Goal: Information Seeking & Learning: Learn about a topic

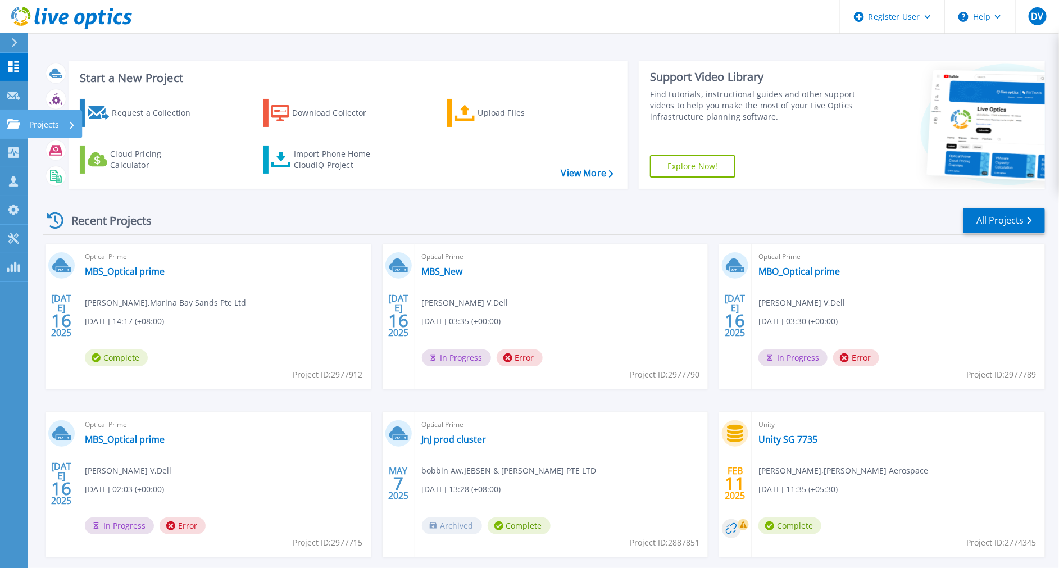
click at [1, 116] on link "Projects Projects" at bounding box center [14, 124] width 28 height 29
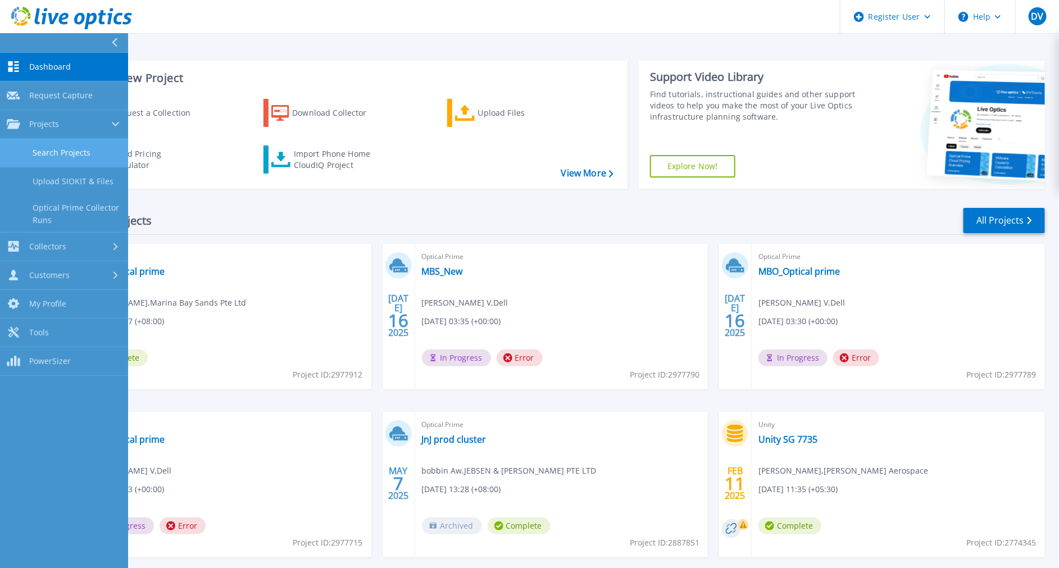
click at [44, 157] on link "Search Projects" at bounding box center [64, 153] width 128 height 29
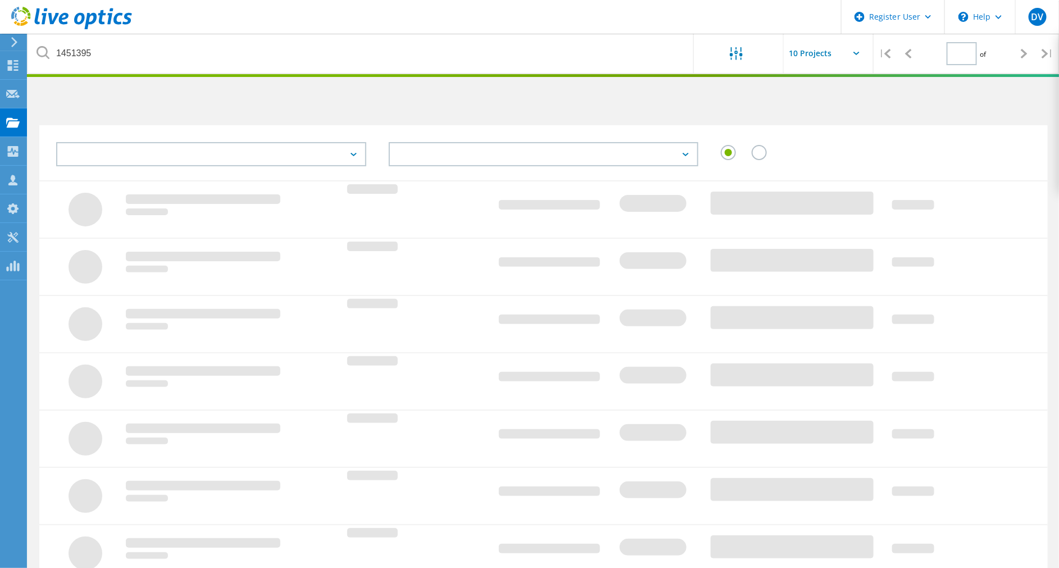
type input "1"
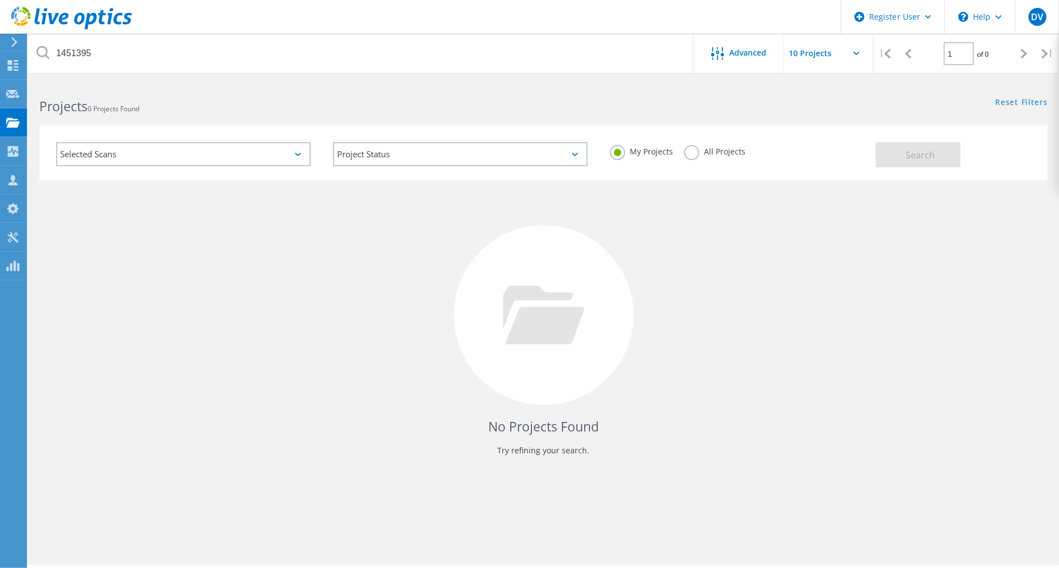
click at [706, 155] on label "All Projects" at bounding box center [714, 150] width 61 height 11
click at [0, 0] on input "All Projects" at bounding box center [0, 0] width 0 height 0
click at [915, 162] on button "Search" at bounding box center [918, 154] width 85 height 25
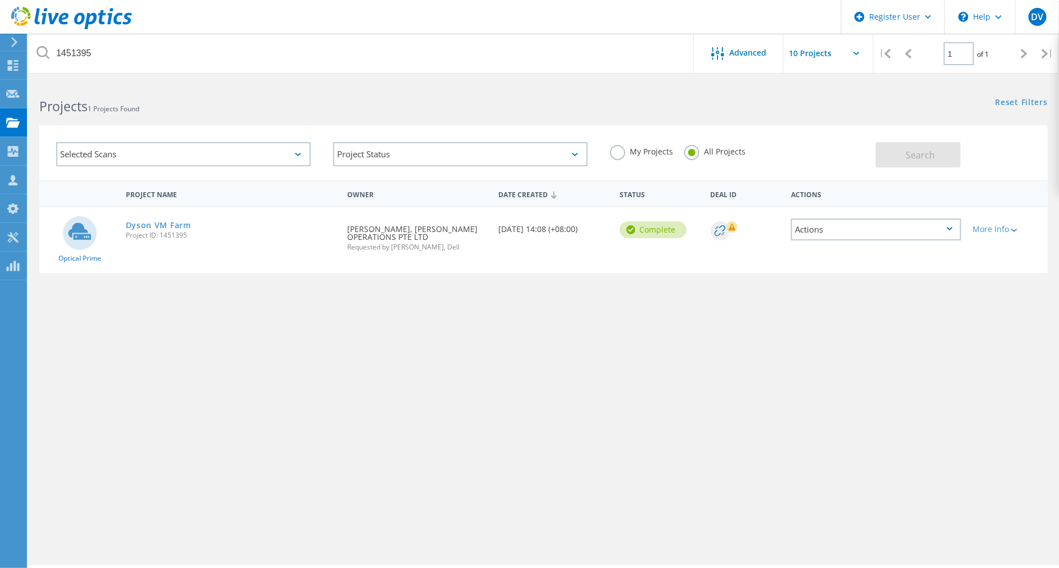
click at [177, 232] on span "Project ID: 1451395" at bounding box center [231, 235] width 211 height 7
click at [175, 228] on link "Dyson VM Farm" at bounding box center [158, 225] width 65 height 8
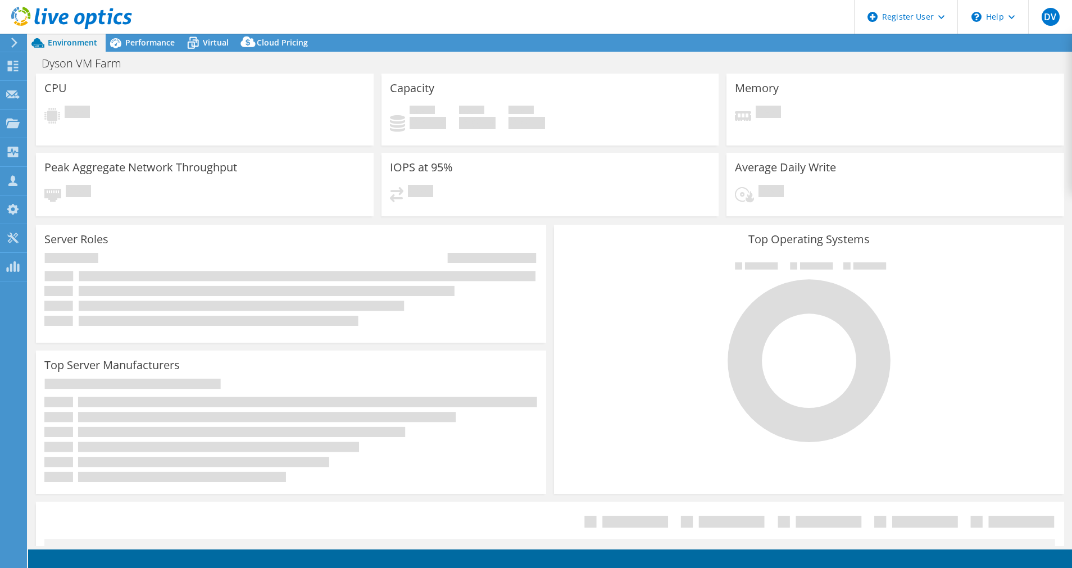
select select "Seoul"
select select "USD"
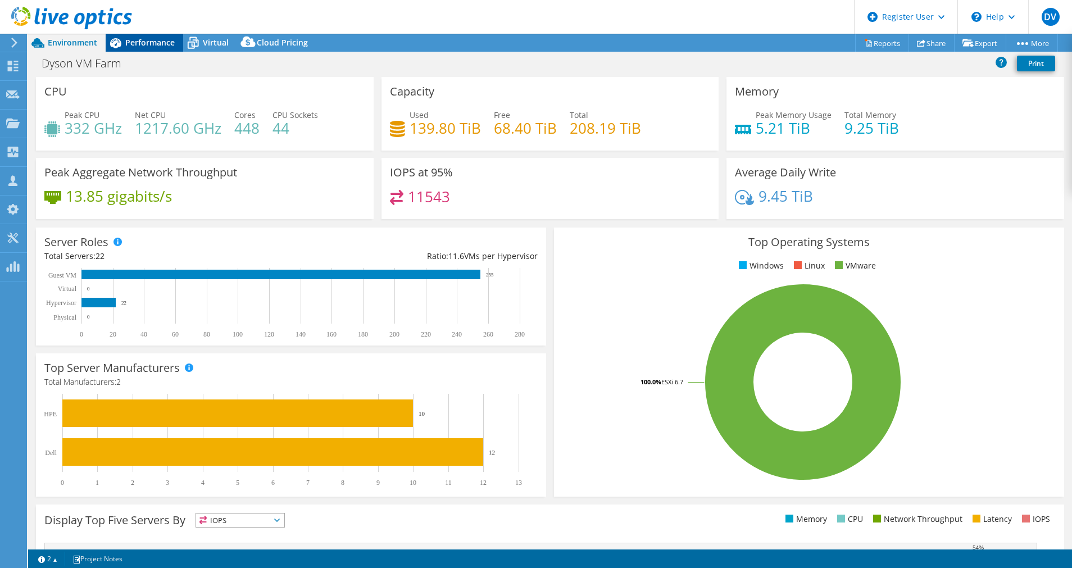
click at [137, 37] on span "Performance" at bounding box center [149, 42] width 49 height 11
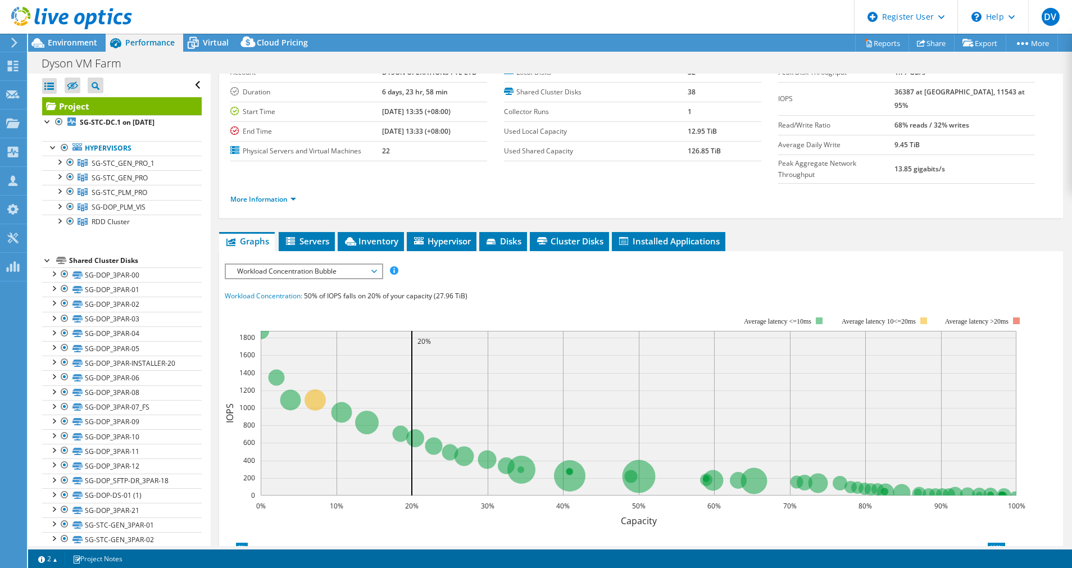
scroll to position [84, 0]
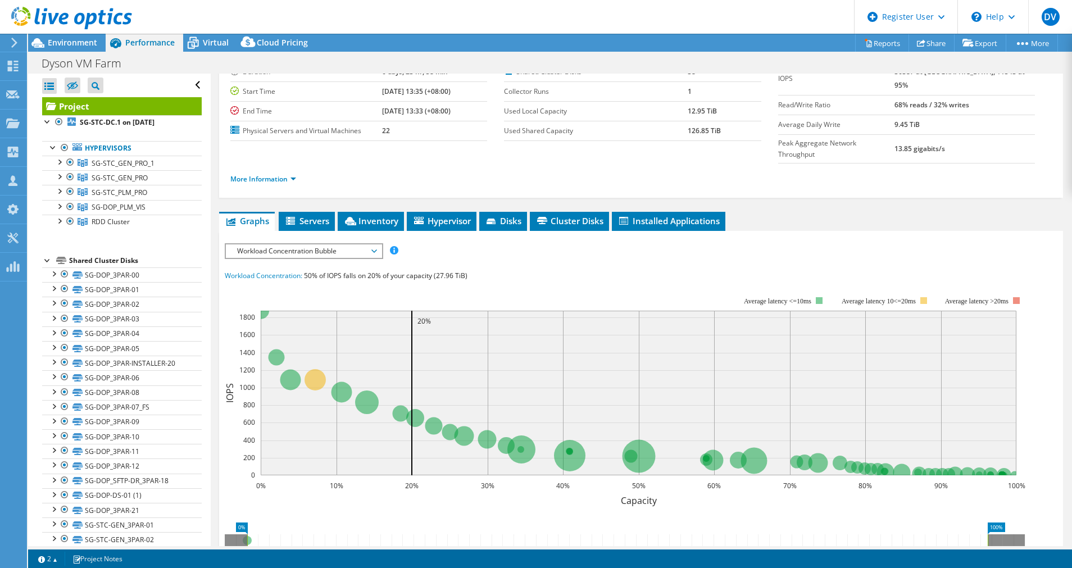
click at [305, 244] on span "Workload Concentration Bubble" at bounding box center [304, 250] width 144 height 13
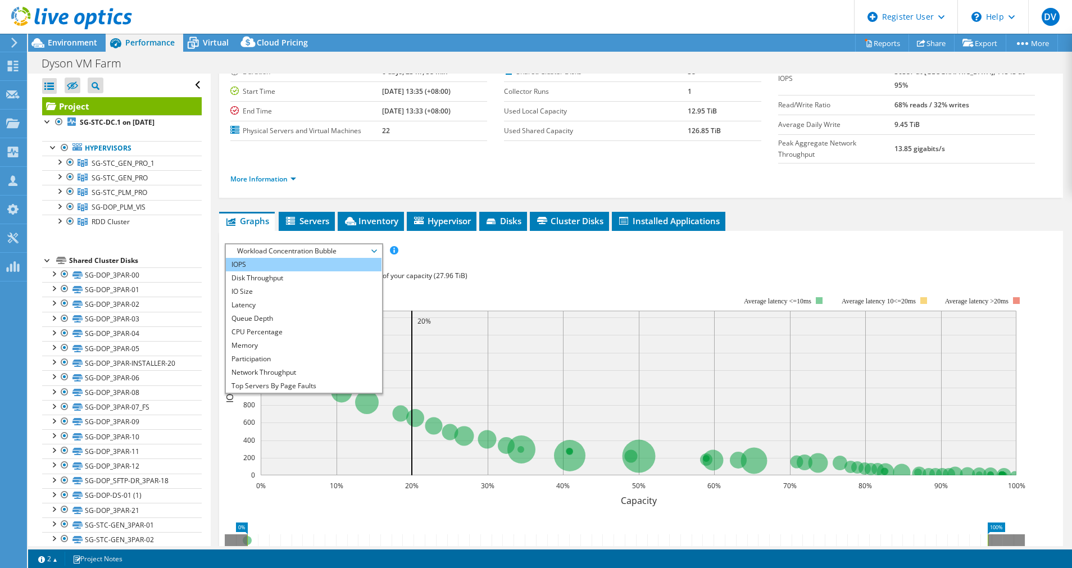
click at [280, 258] on li "IOPS" at bounding box center [304, 264] width 156 height 13
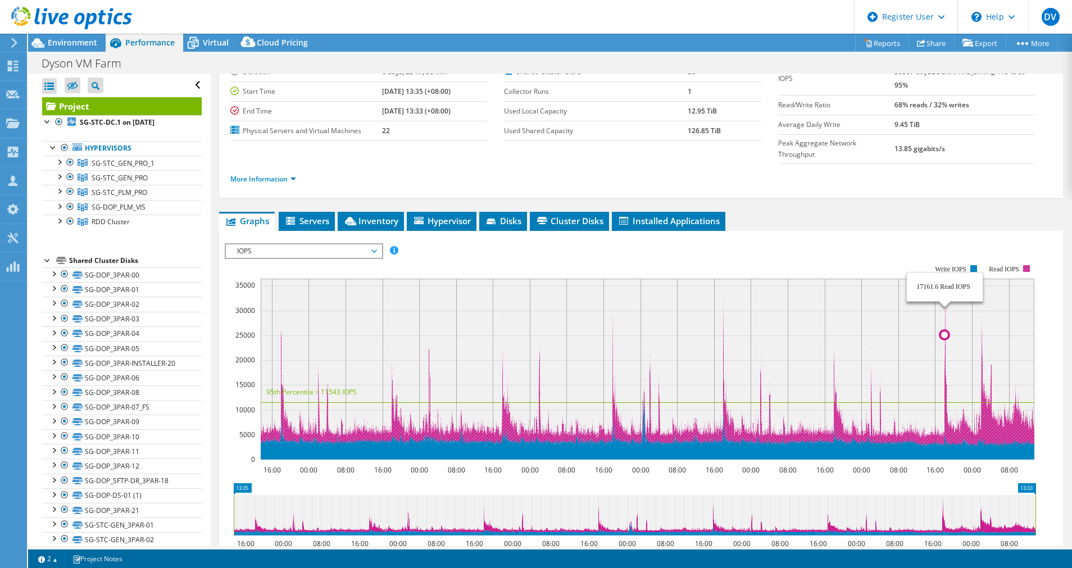
click at [945, 279] on icon at bounding box center [648, 363] width 774 height 168
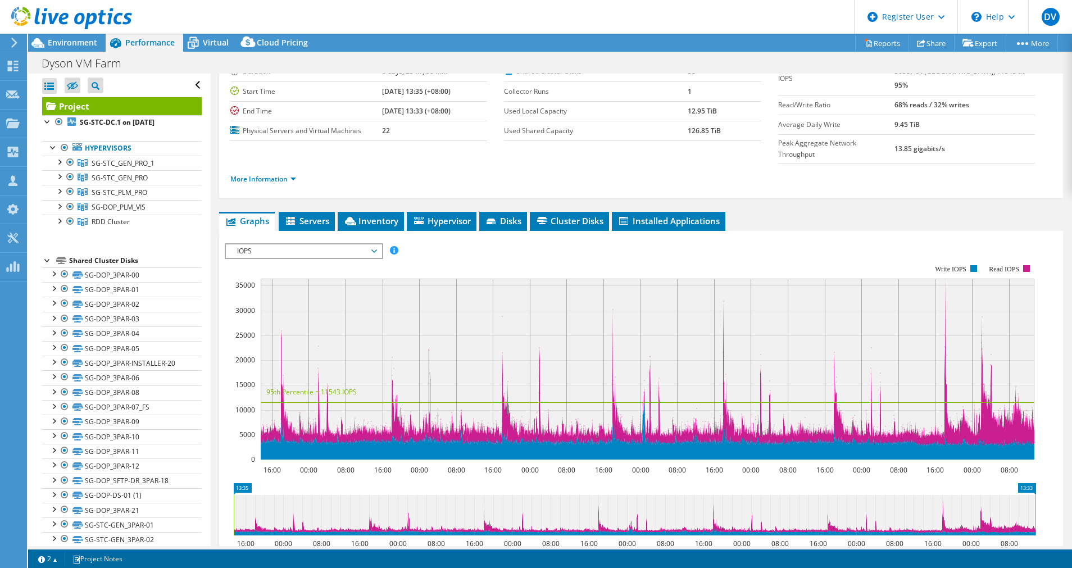
click at [723, 283] on rect at bounding box center [648, 369] width 774 height 181
click at [723, 279] on rect at bounding box center [648, 369] width 774 height 181
click at [982, 297] on rect at bounding box center [648, 369] width 774 height 181
click at [281, 307] on rect at bounding box center [648, 369] width 774 height 181
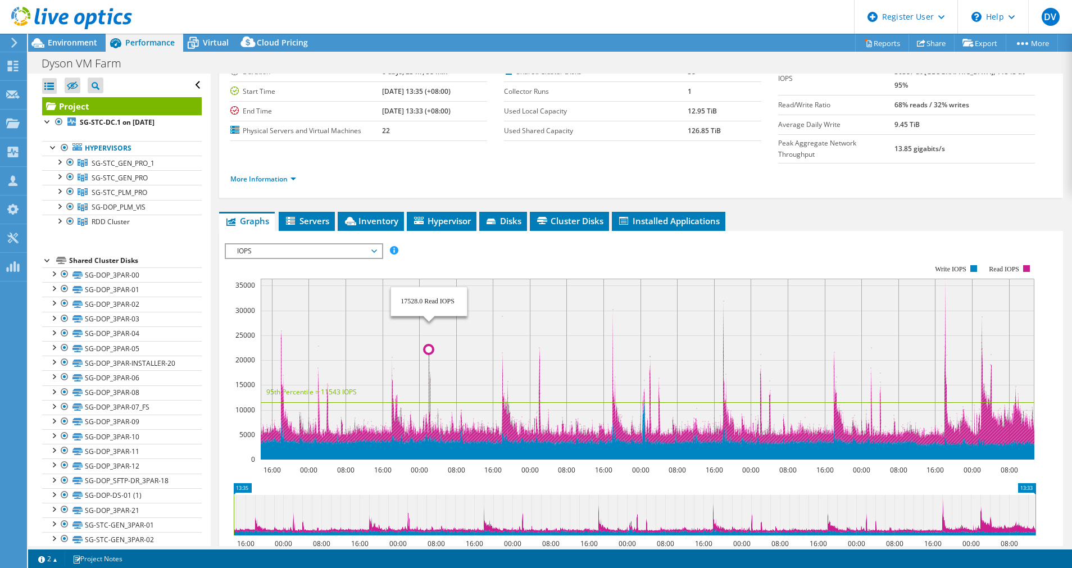
click at [429, 345] on circle at bounding box center [428, 349] width 9 height 9
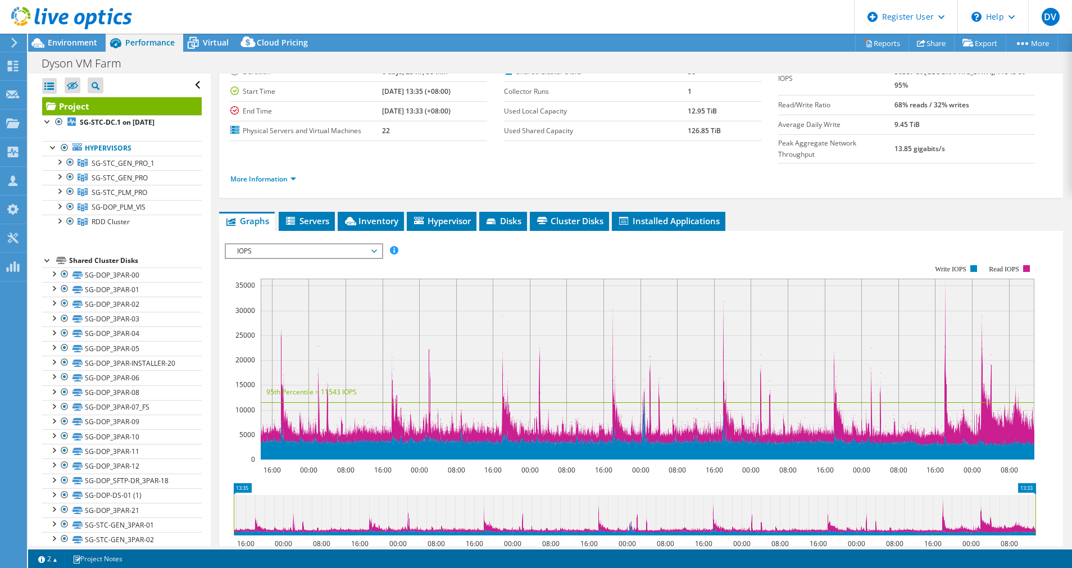
click at [944, 279] on rect at bounding box center [648, 369] width 774 height 181
click at [323, 244] on span "IOPS" at bounding box center [304, 250] width 144 height 13
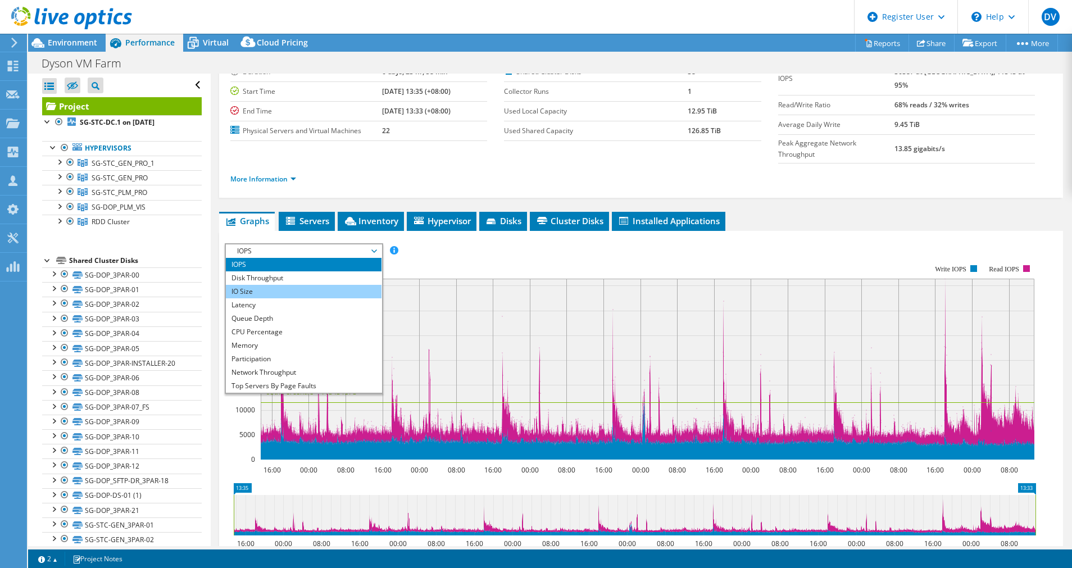
click at [266, 298] on li "Latency" at bounding box center [304, 304] width 156 height 13
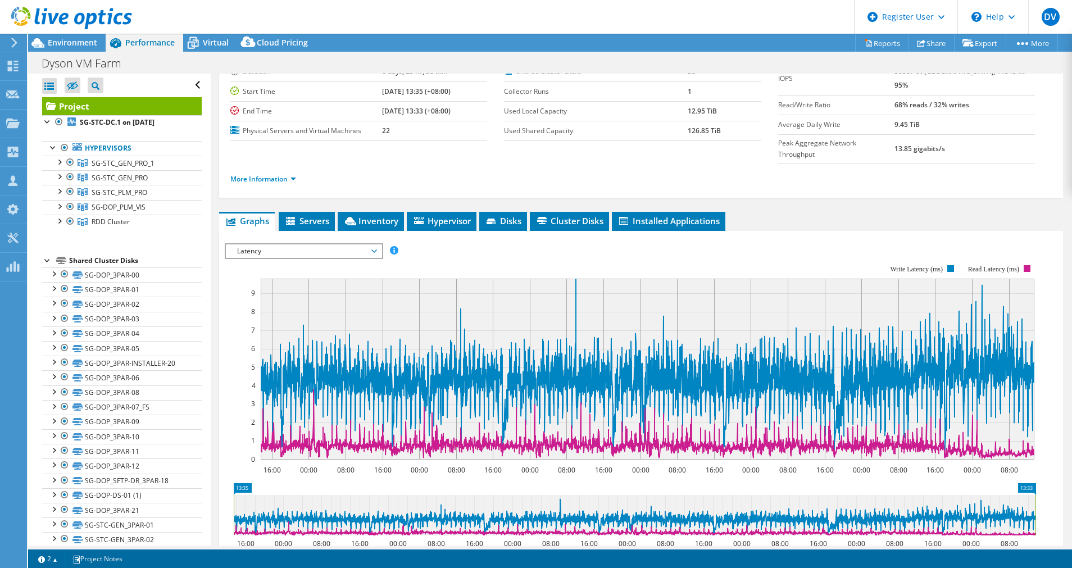
click at [278, 244] on span "Latency" at bounding box center [304, 250] width 144 height 13
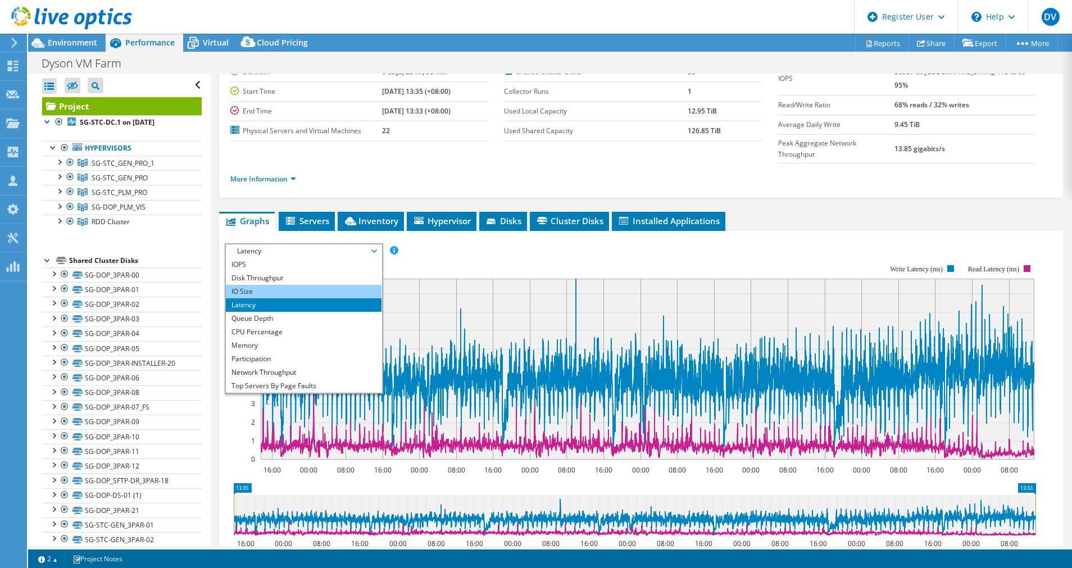
click at [271, 285] on li "IO Size" at bounding box center [304, 291] width 156 height 13
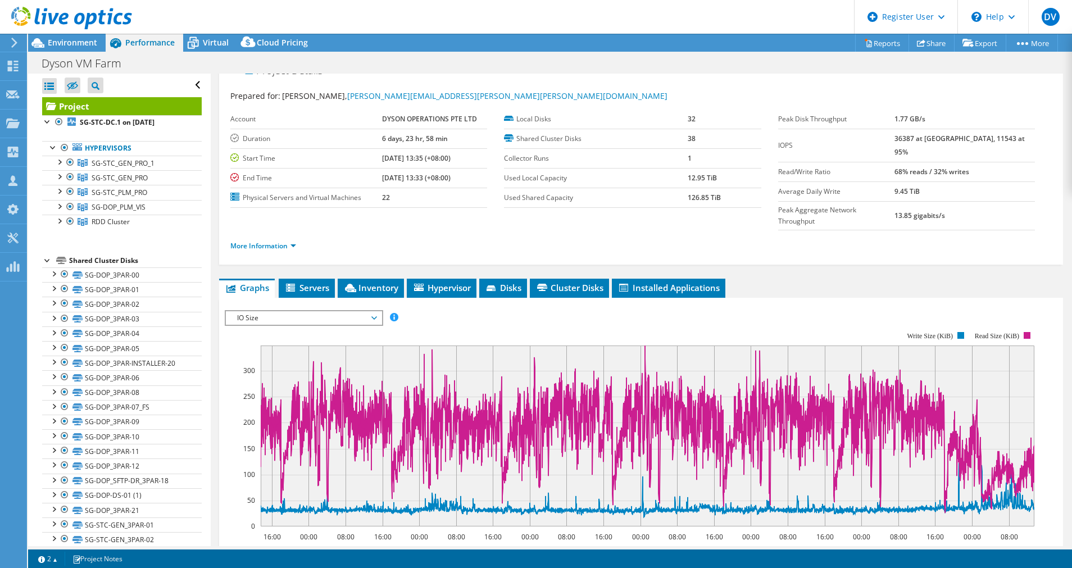
scroll to position [0, 0]
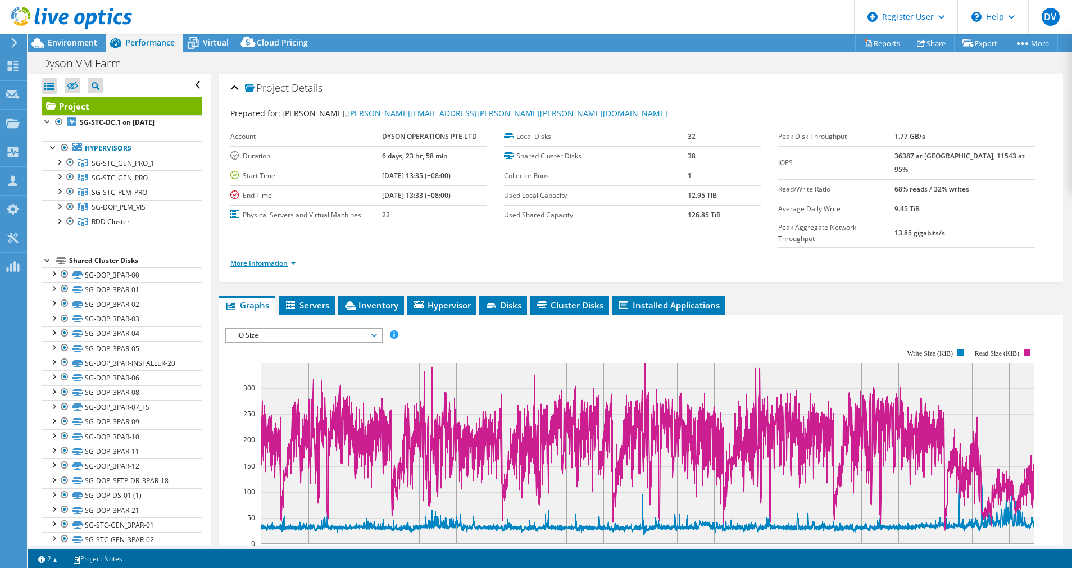
click at [284, 259] on link "More Information" at bounding box center [263, 264] width 66 height 10
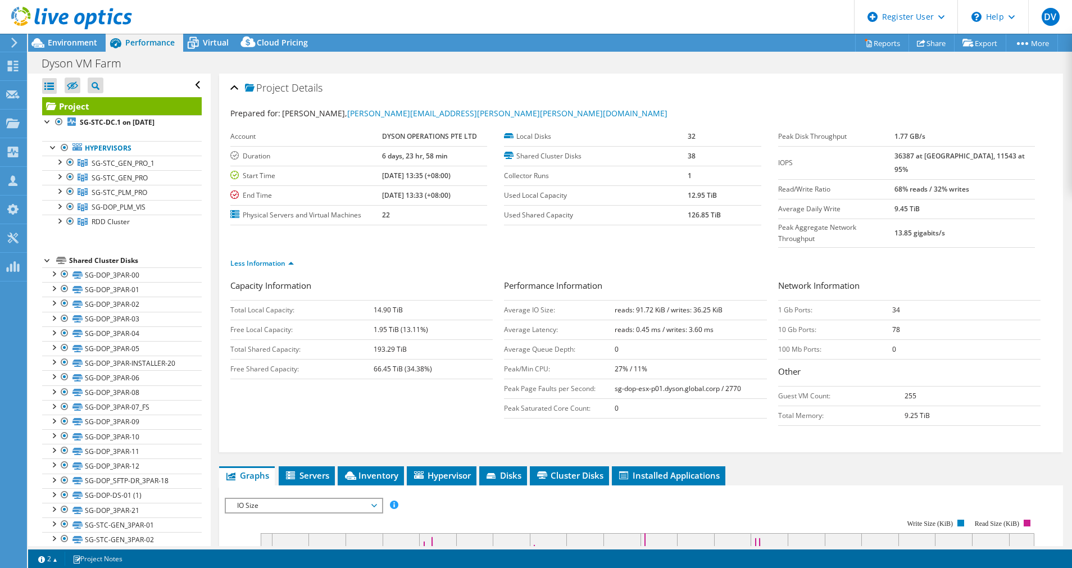
click at [933, 180] on td "68% reads / 32% writes" at bounding box center [965, 189] width 140 height 20
drag, startPoint x: 933, startPoint y: 180, endPoint x: 888, endPoint y: 296, distance: 123.5
click at [892, 300] on td "34" at bounding box center [966, 310] width 148 height 20
click at [631, 305] on b "reads: 91.72 KiB / writes: 36.25 KiB" at bounding box center [669, 310] width 108 height 10
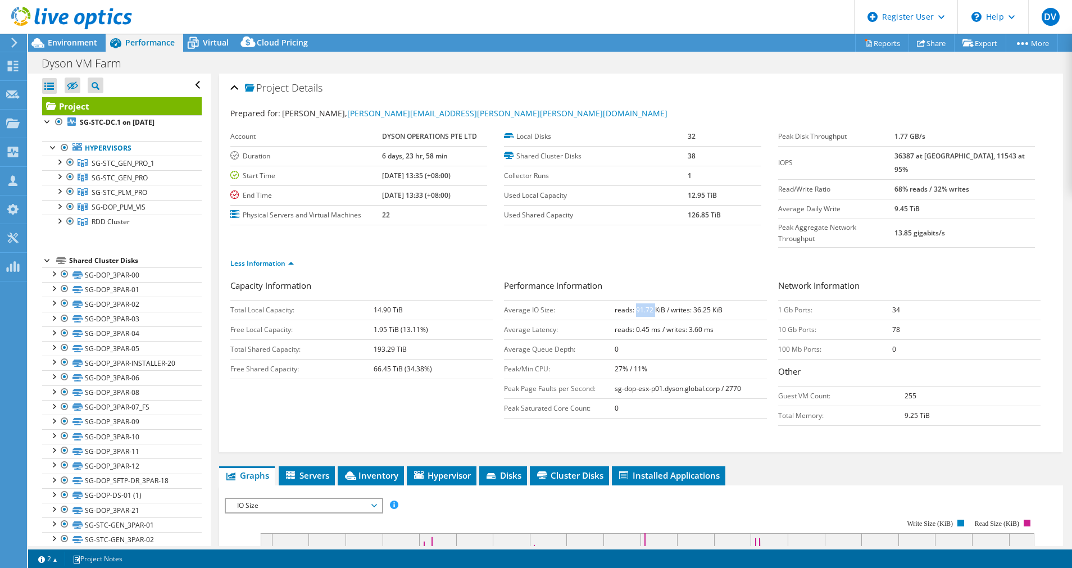
click at [631, 305] on b "reads: 91.72 KiB / writes: 36.25 KiB" at bounding box center [669, 310] width 108 height 10
drag, startPoint x: 631, startPoint y: 291, endPoint x: 695, endPoint y: 284, distance: 65.0
click at [695, 305] on b "reads: 91.72 KiB / writes: 36.25 KiB" at bounding box center [669, 310] width 108 height 10
drag, startPoint x: 695, startPoint y: 284, endPoint x: 717, endPoint y: 382, distance: 100.1
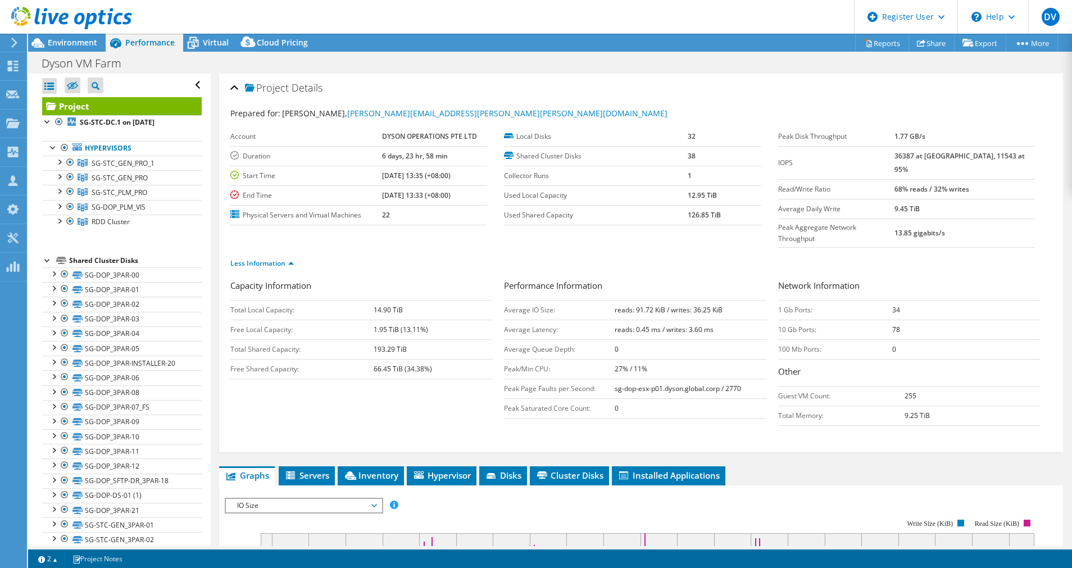
click at [717, 398] on td "0" at bounding box center [691, 408] width 152 height 20
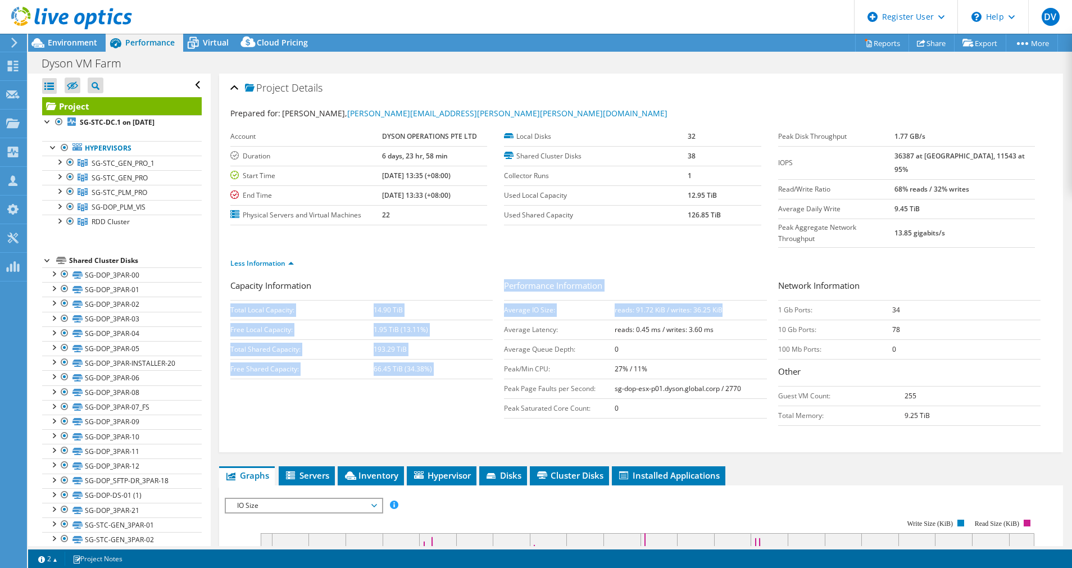
drag, startPoint x: 497, startPoint y: 284, endPoint x: 719, endPoint y: 291, distance: 221.5
click at [719, 291] on div "Capacity Information Total Local Capacity: 14.90 TiB Free Local Capacity: 1.95 …" at bounding box center [641, 355] width 822 height 152
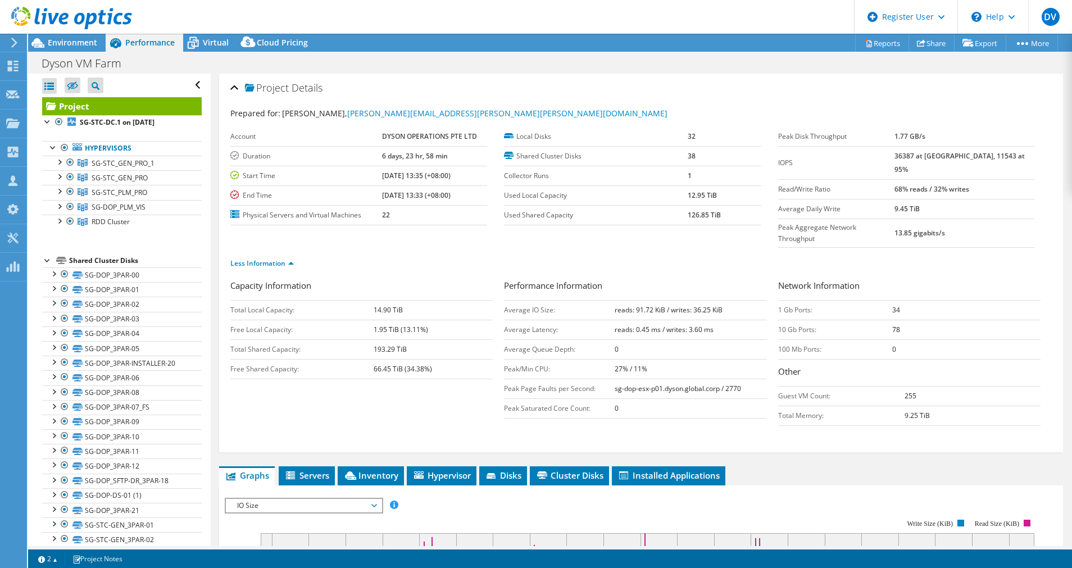
drag, startPoint x: 719, startPoint y: 291, endPoint x: 650, endPoint y: 327, distance: 78.2
click at [650, 339] on td "0" at bounding box center [691, 349] width 152 height 20
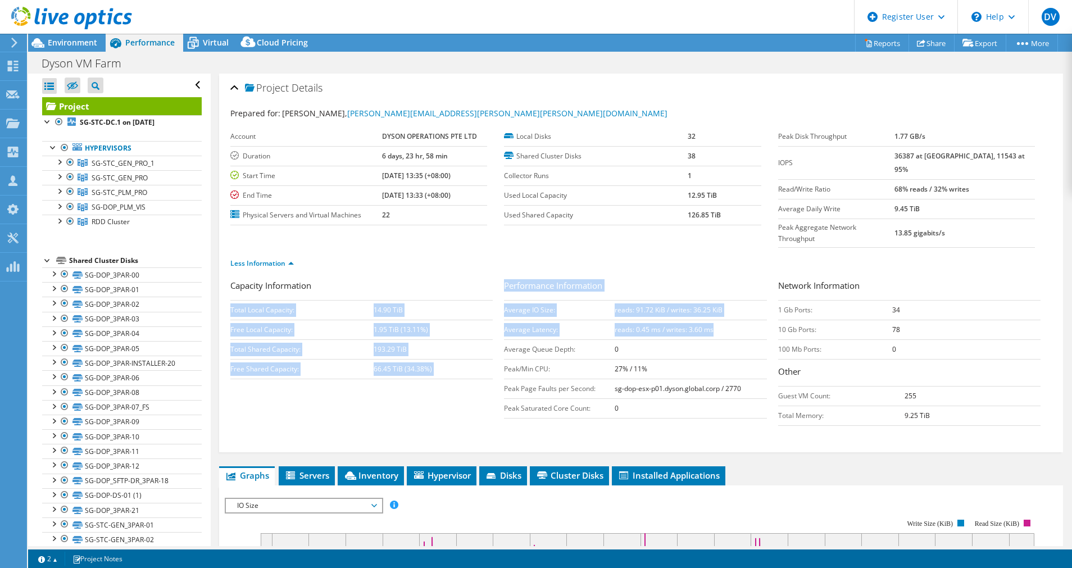
drag, startPoint x: 496, startPoint y: 290, endPoint x: 725, endPoint y: 309, distance: 230.0
click at [725, 309] on div "Capacity Information Total Local Capacity: 14.90 TiB Free Local Capacity: 1.95 …" at bounding box center [641, 355] width 822 height 152
copy div "Total Local Capacity: 14.90 TiB Free Local Capacity: 1.95 TiB (13.11%) Total Sh…"
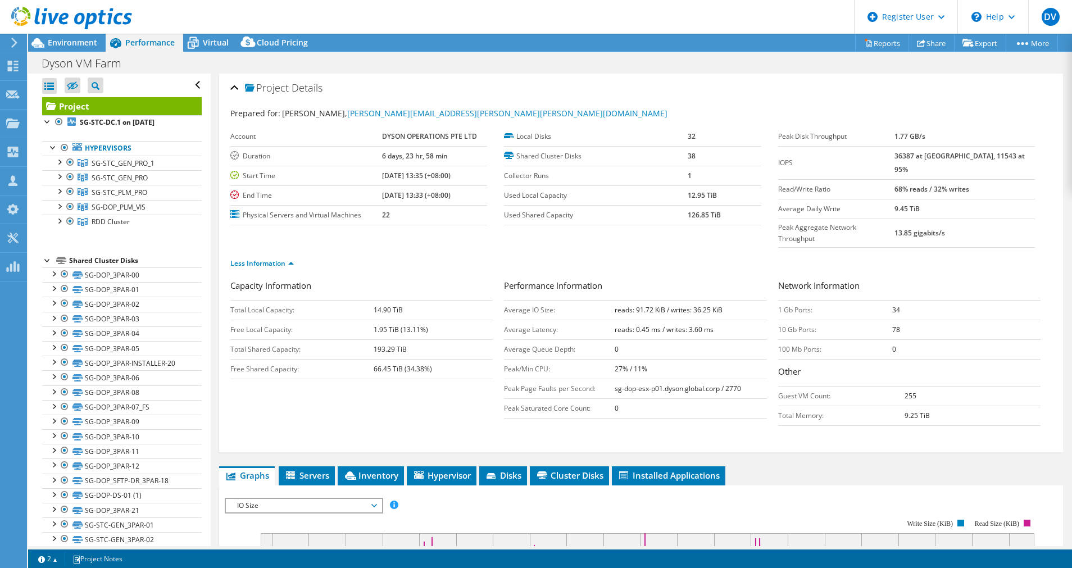
click at [704, 398] on td "0" at bounding box center [691, 408] width 152 height 20
drag, startPoint x: 906, startPoint y: 196, endPoint x: 892, endPoint y: 205, distance: 16.4
click at [895, 203] on label "Average Daily Write" at bounding box center [836, 208] width 116 height 11
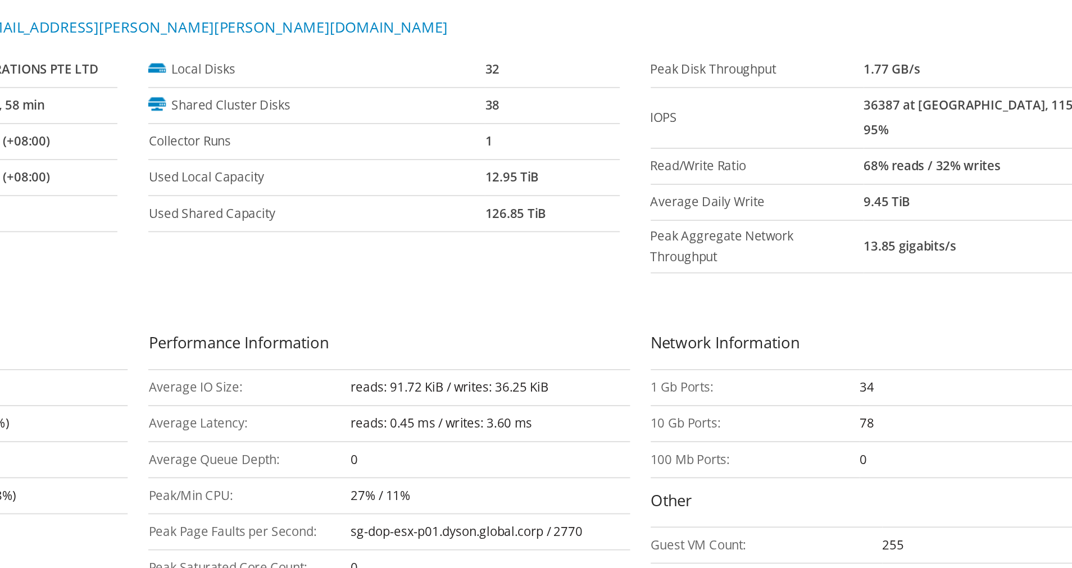
click at [971, 156] on b "36387 at Peak, 11543 at 95%" at bounding box center [960, 162] width 130 height 23
